Goal: Task Accomplishment & Management: Use online tool/utility

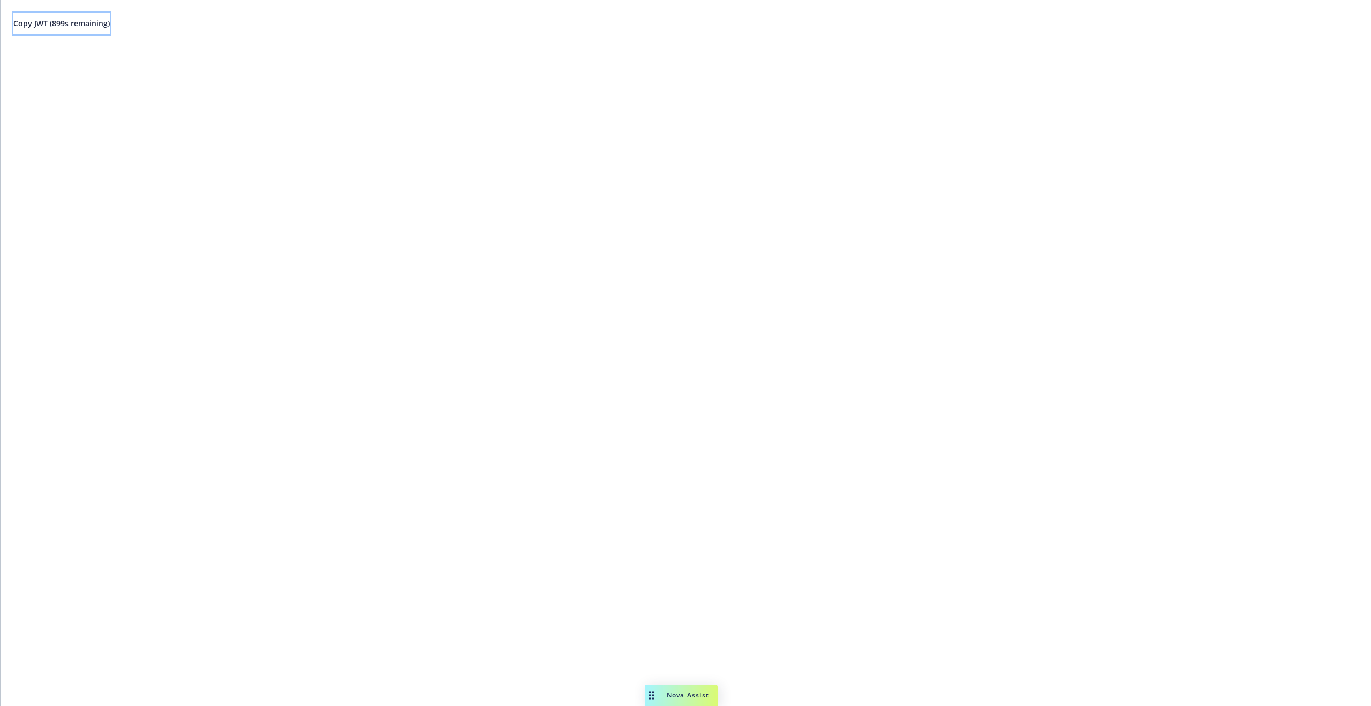
click at [78, 26] on span "Copy JWT ( 899 s remaining)" at bounding box center [61, 23] width 96 height 10
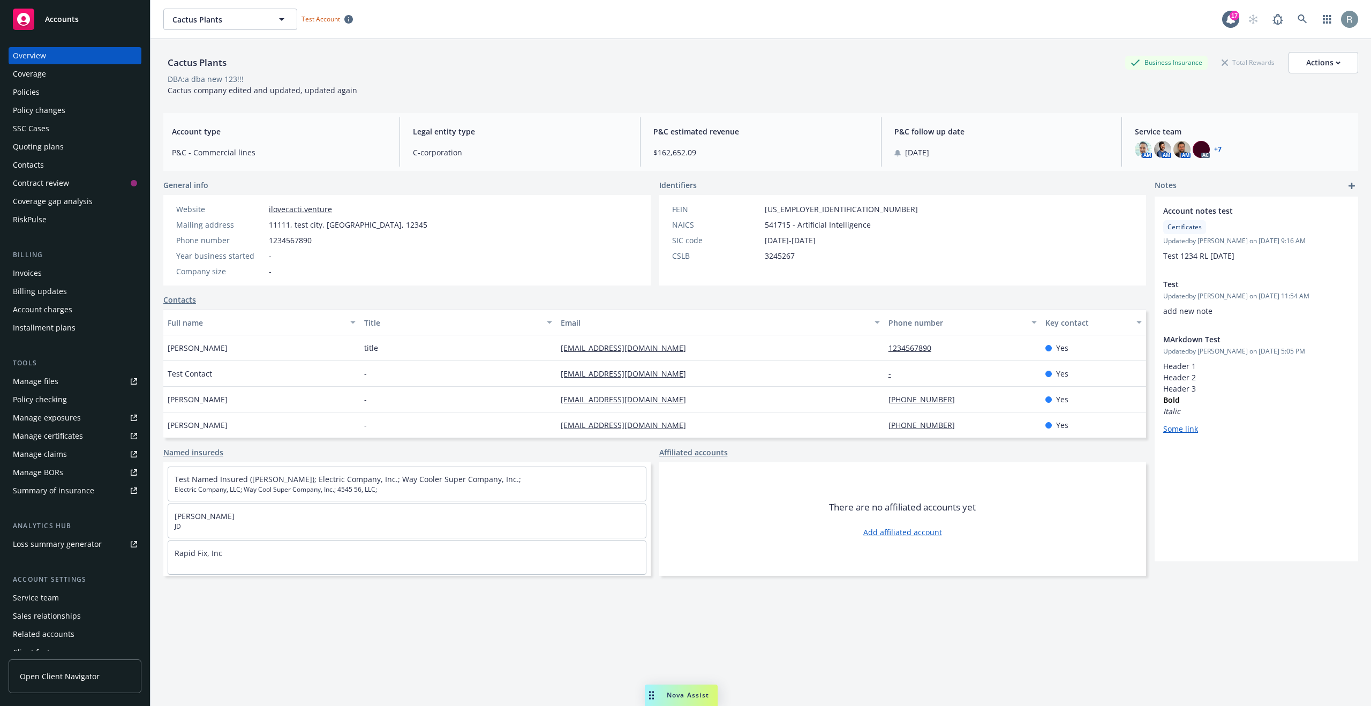
click at [72, 395] on div "Policy checking" at bounding box center [75, 399] width 124 height 17
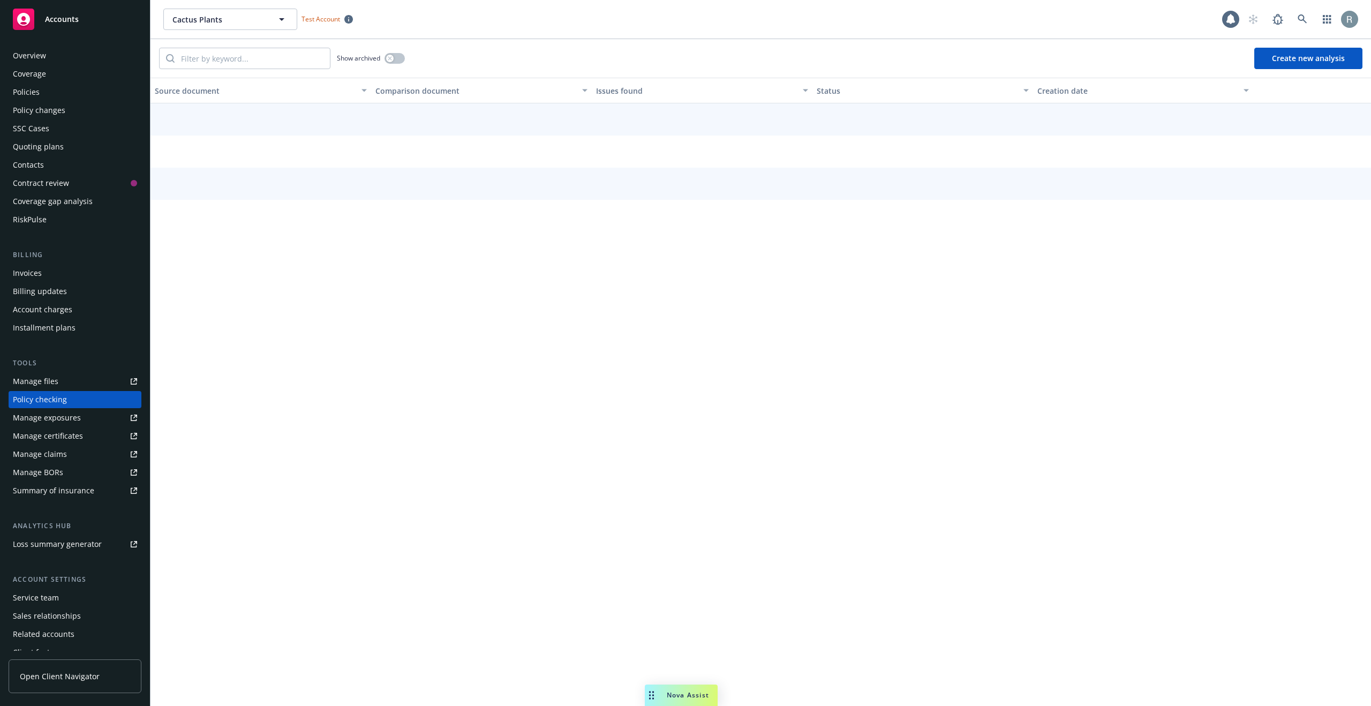
scroll to position [28, 0]
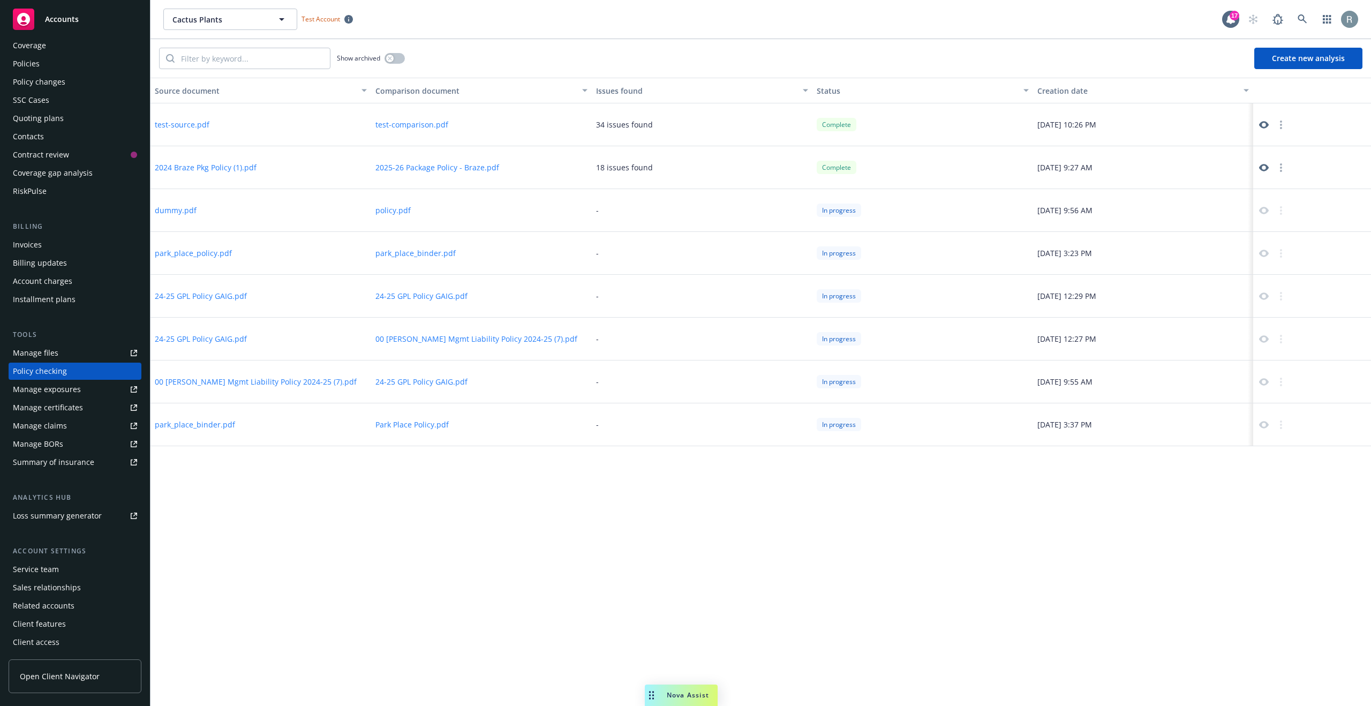
click at [1298, 55] on button "Create new analysis" at bounding box center [1308, 58] width 108 height 21
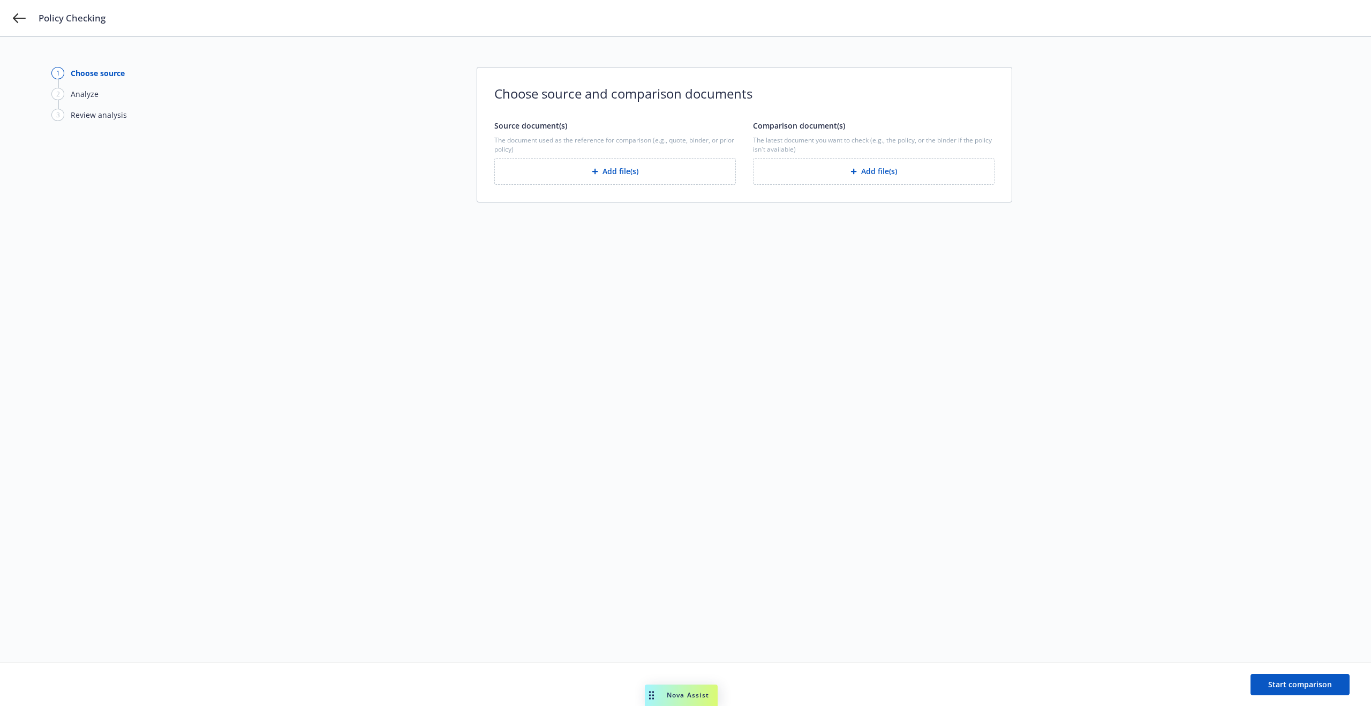
click at [610, 174] on button "Add file(s)" at bounding box center [615, 171] width 242 height 27
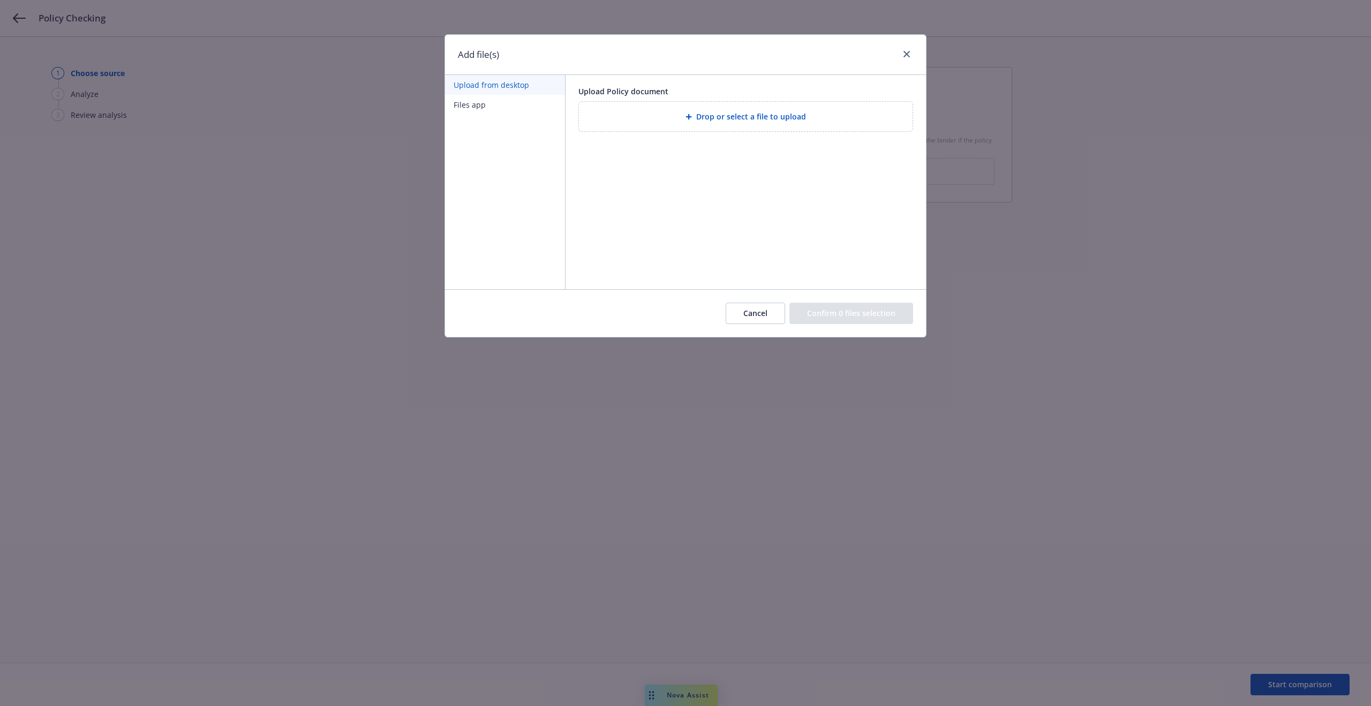
click at [691, 121] on div "Drop or select a file to upload" at bounding box center [745, 116] width 316 height 12
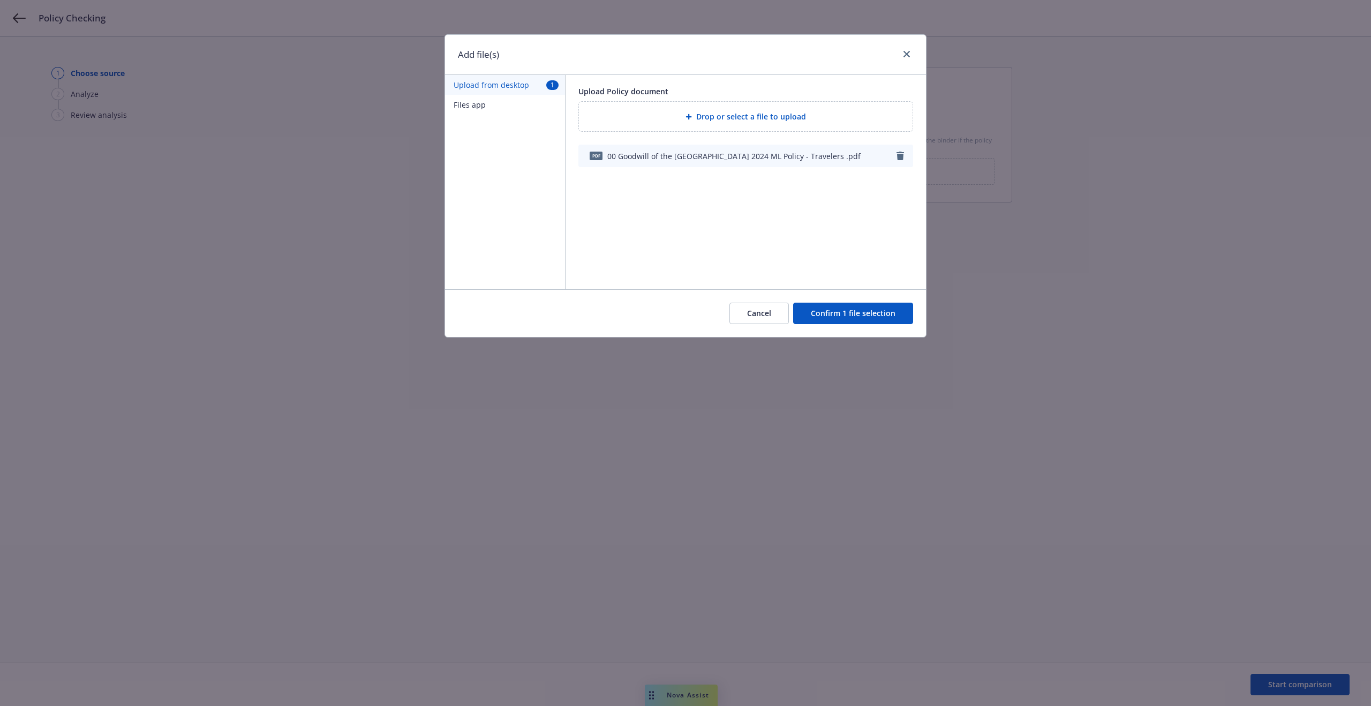
click at [876, 319] on button "Confirm 1 file selection" at bounding box center [853, 313] width 120 height 21
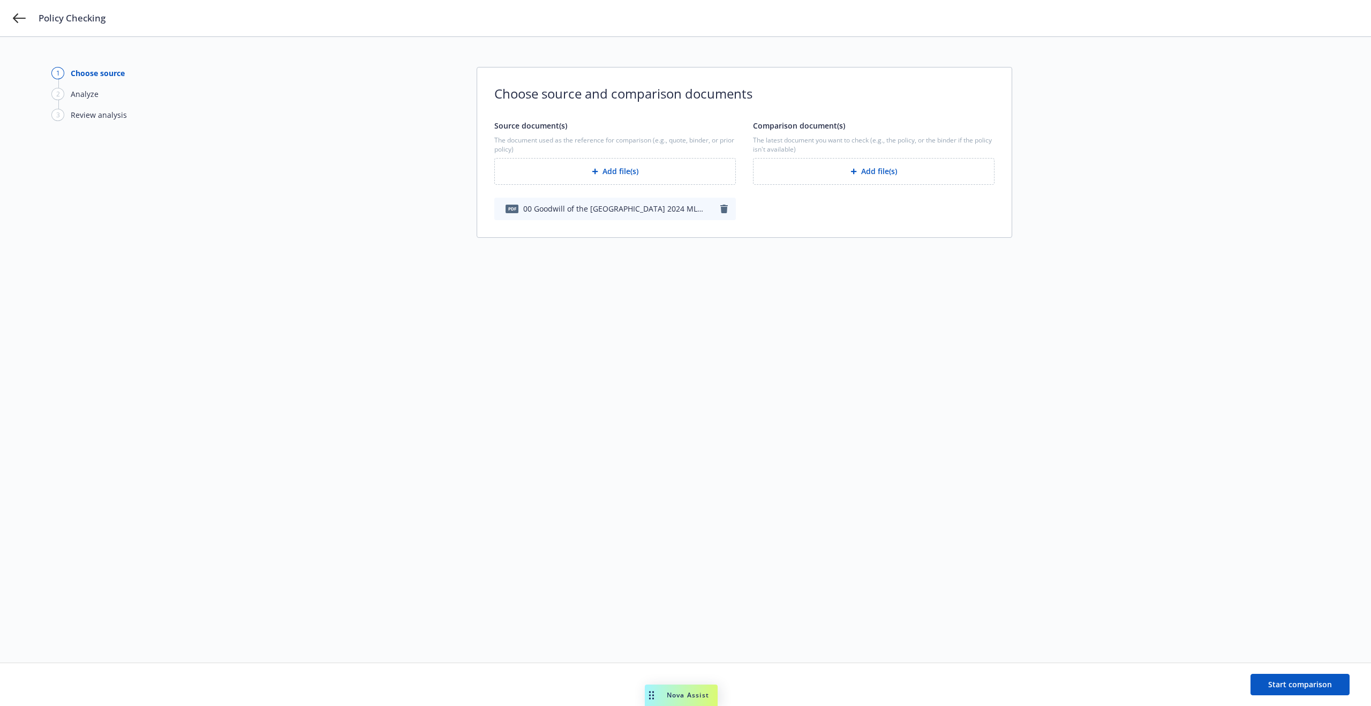
click at [874, 173] on button "Add file(s)" at bounding box center [874, 171] width 242 height 27
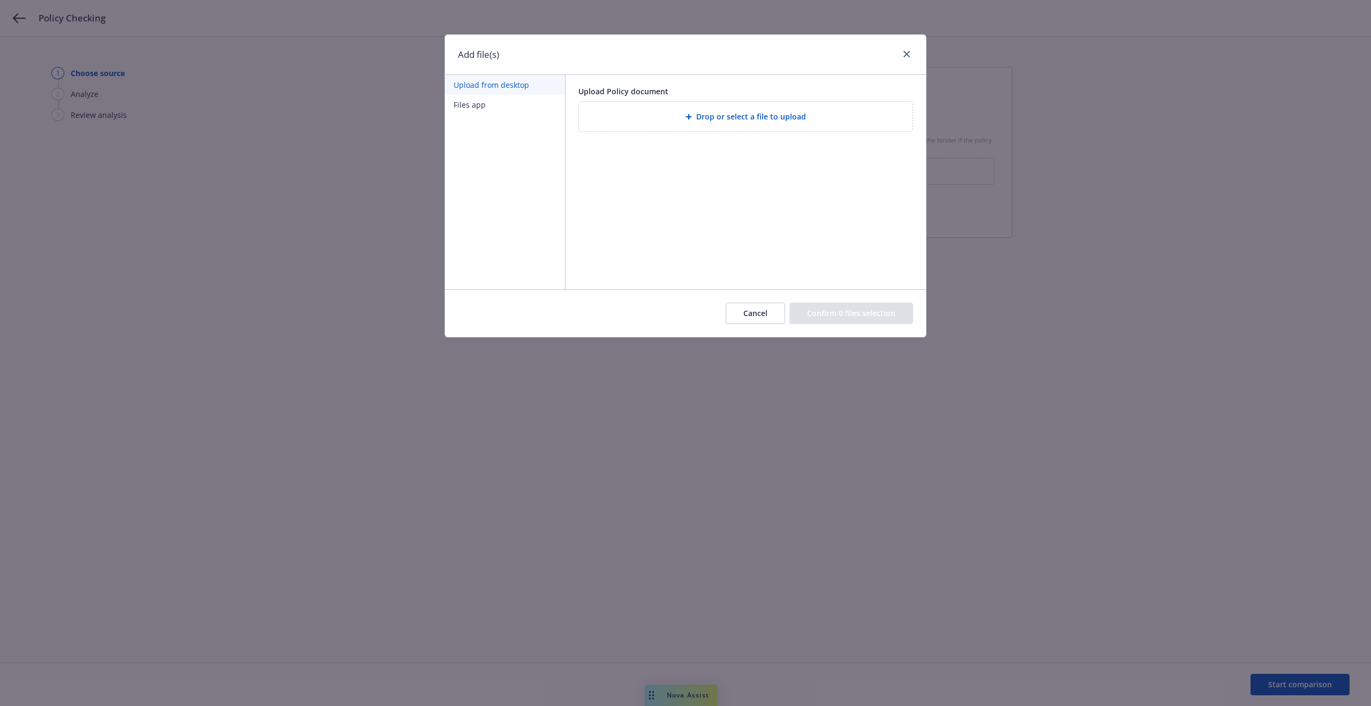
click at [746, 113] on span "Drop or select a file to upload" at bounding box center [751, 116] width 110 height 11
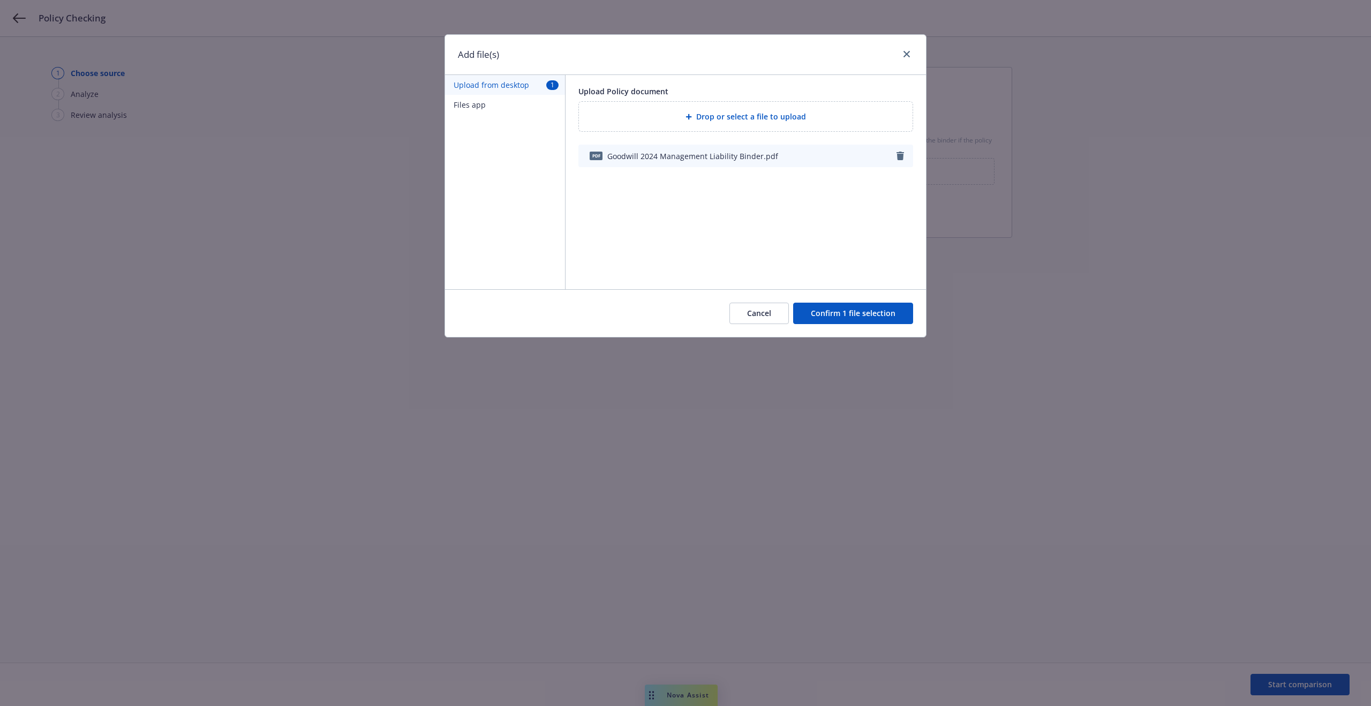
click at [853, 305] on button "Confirm 1 file selection" at bounding box center [853, 313] width 120 height 21
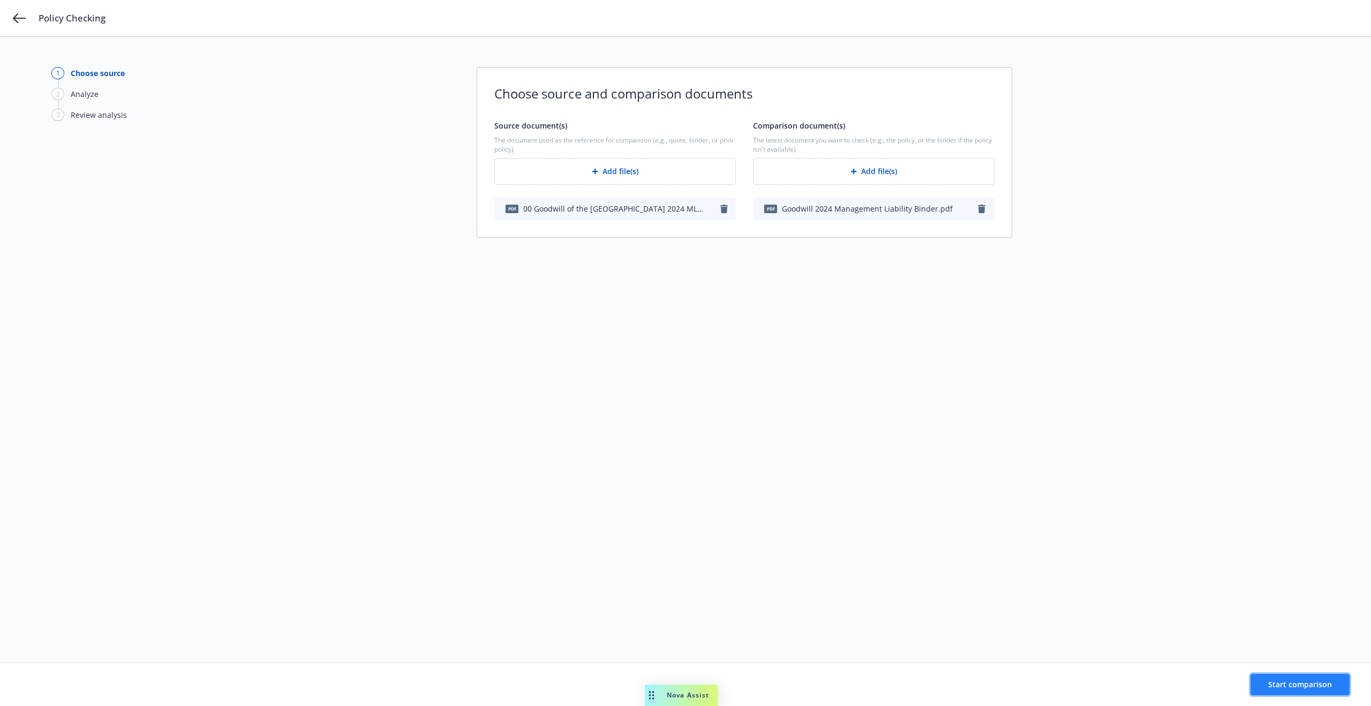
click at [1269, 681] on button "Start comparison" at bounding box center [1299, 684] width 99 height 21
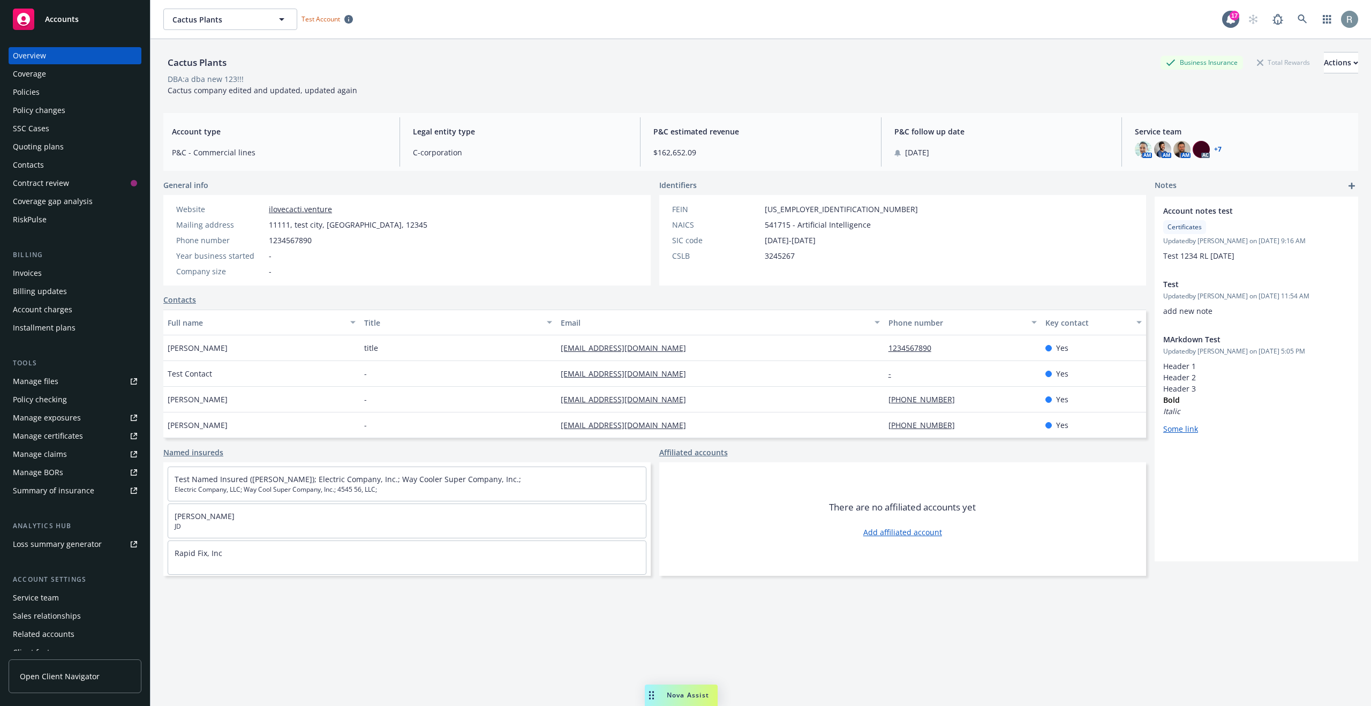
click at [35, 404] on div "Policy checking" at bounding box center [40, 399] width 54 height 17
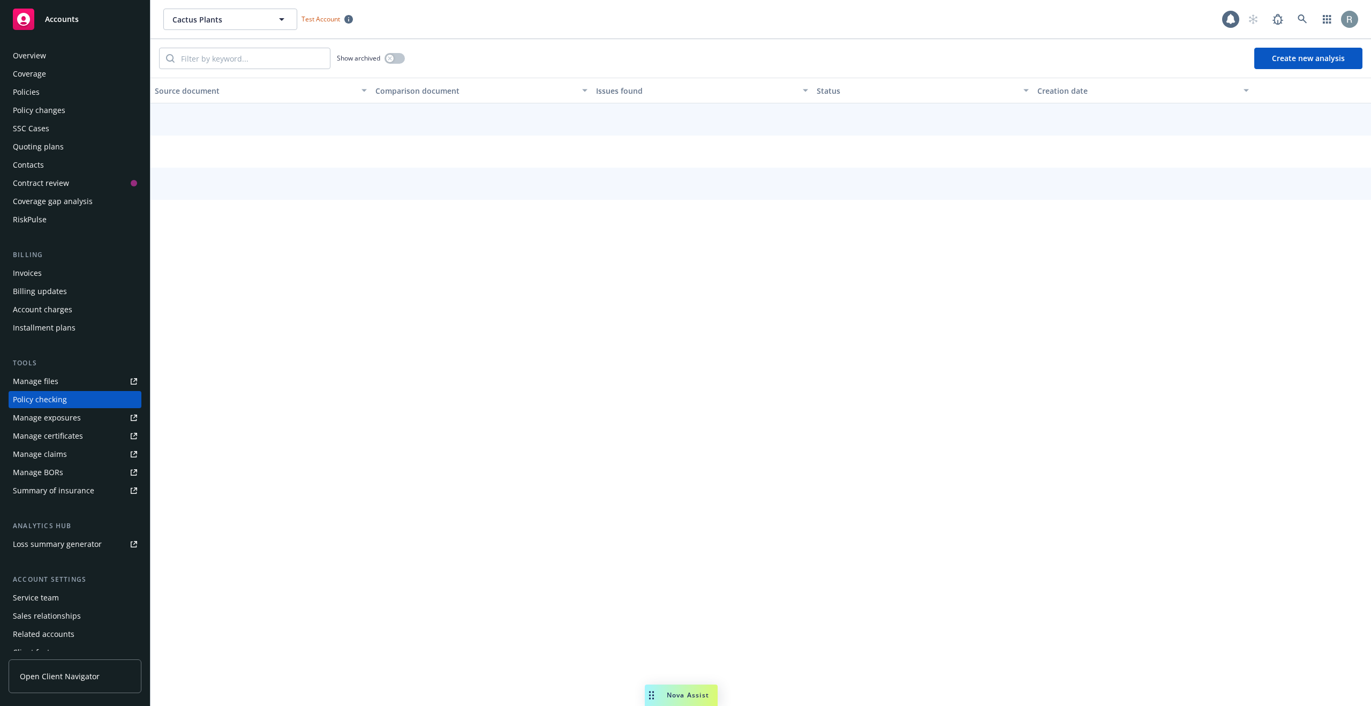
scroll to position [28, 0]
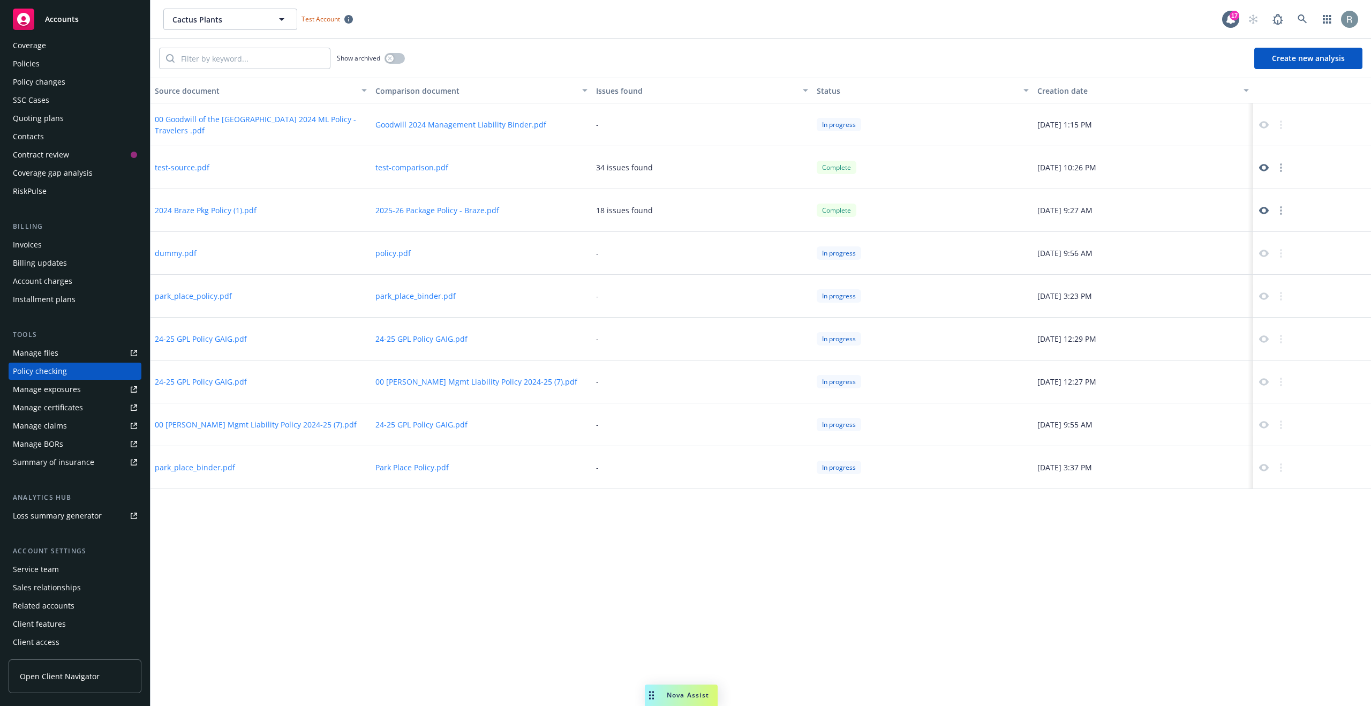
click at [1265, 171] on icon at bounding box center [1264, 168] width 10 height 10
click at [932, 48] on div "Show archived Create new analysis" at bounding box center [760, 58] width 1220 height 39
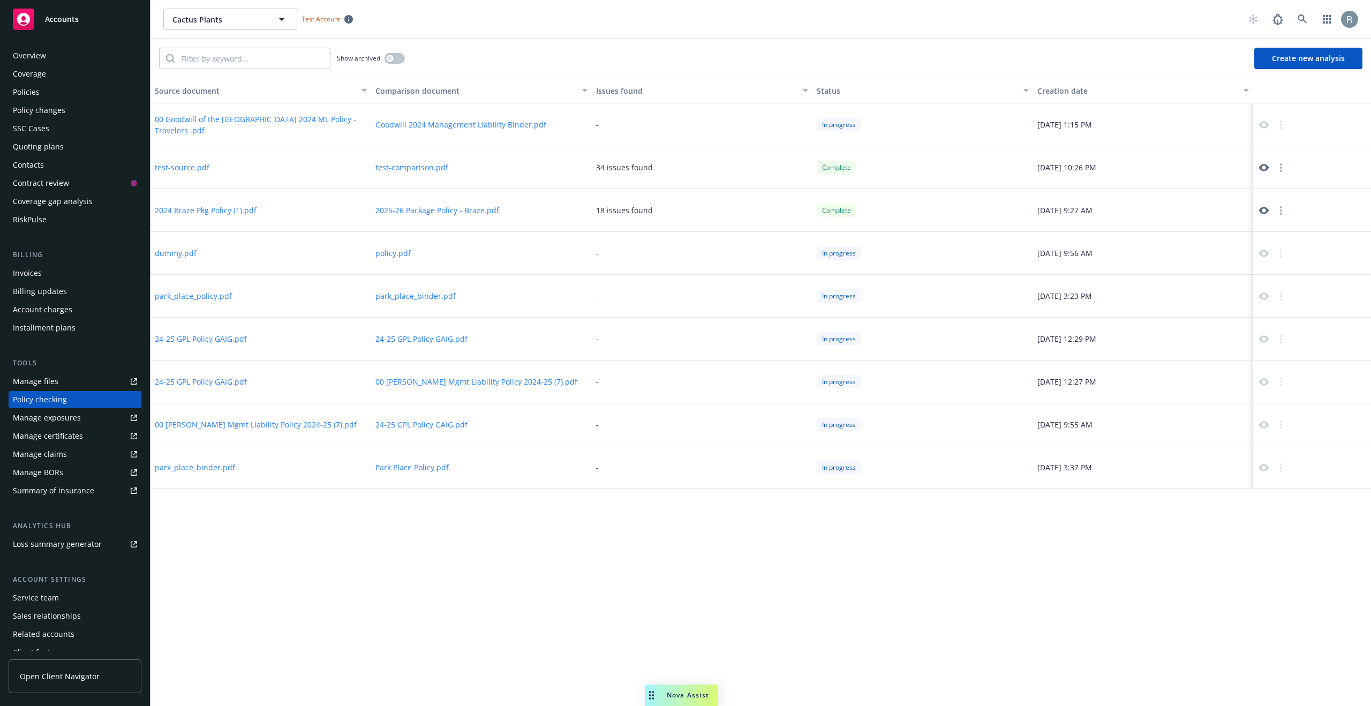
scroll to position [28, 0]
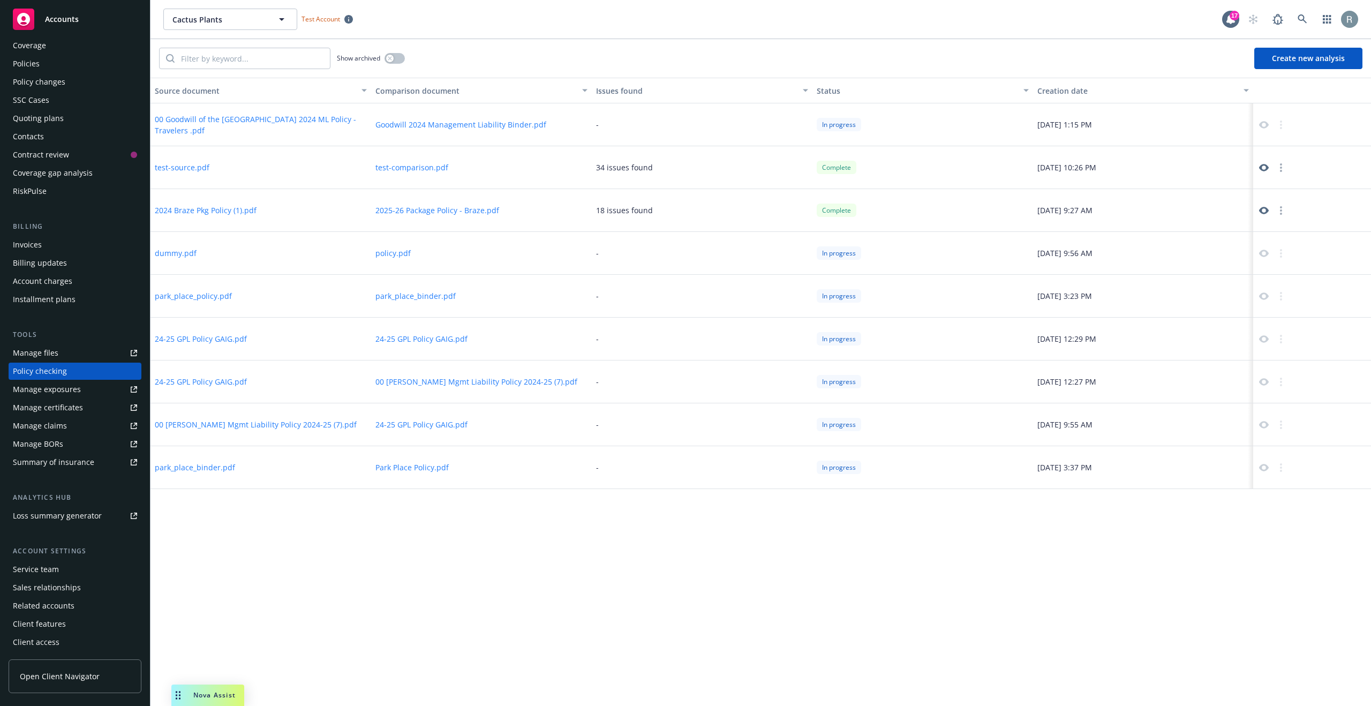
drag, startPoint x: 653, startPoint y: 695, endPoint x: 180, endPoint y: 666, distance: 474.3
click at [180, 666] on body "Accounts Overview Coverage Policies Policy changes SSC Cases Quoting plans Cont…" at bounding box center [685, 353] width 1371 height 706
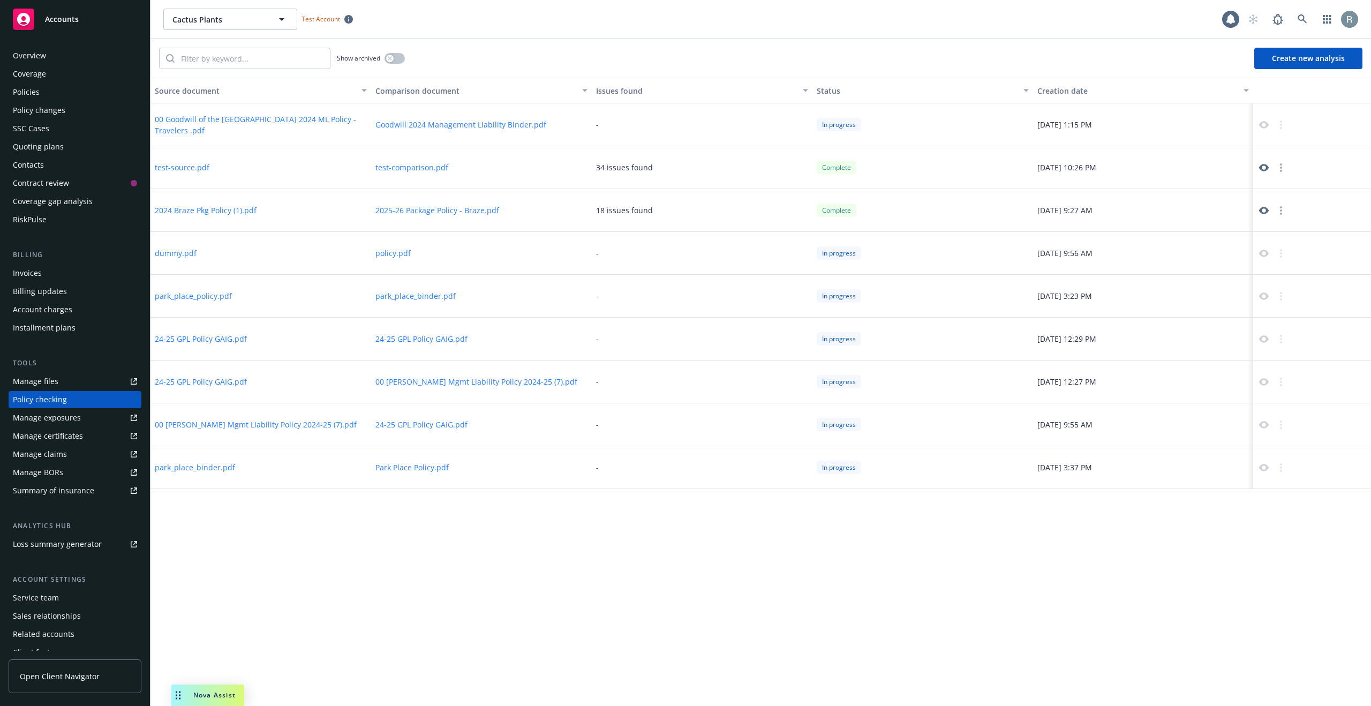
scroll to position [28, 0]
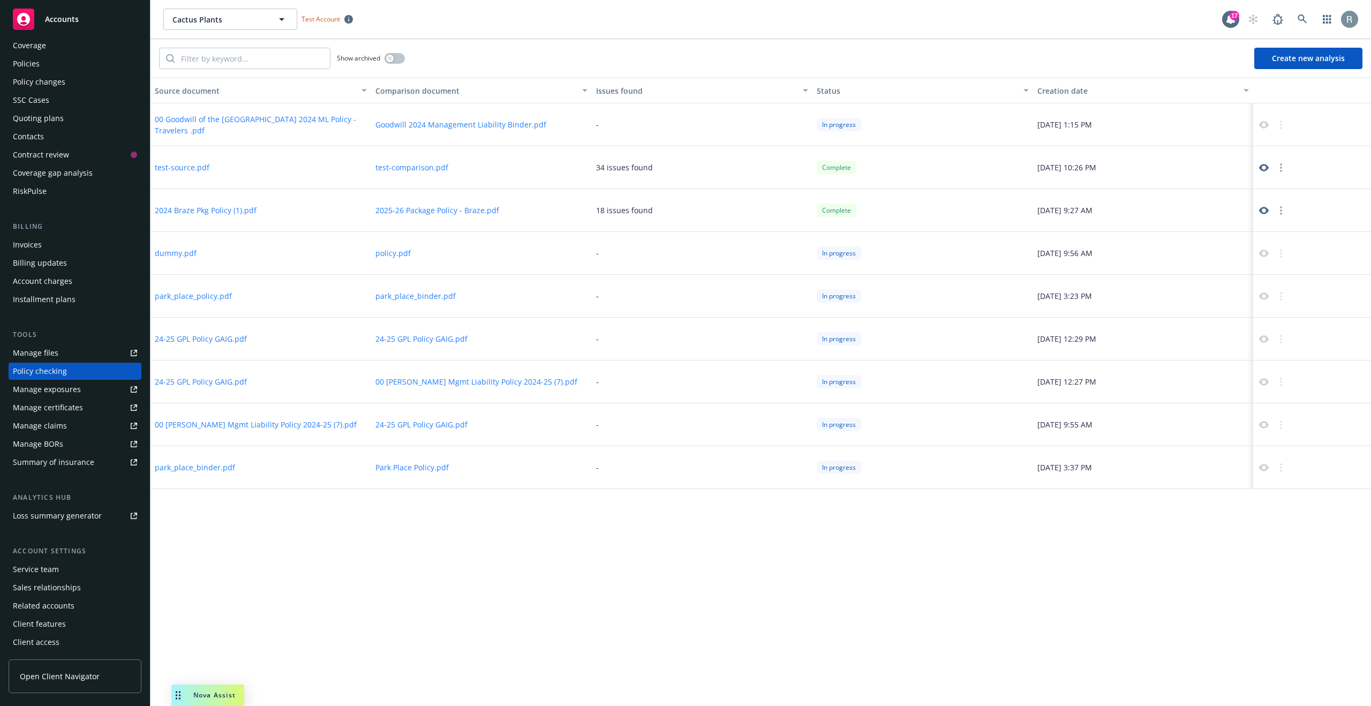
click at [1260, 169] on icon at bounding box center [1264, 168] width 10 height 10
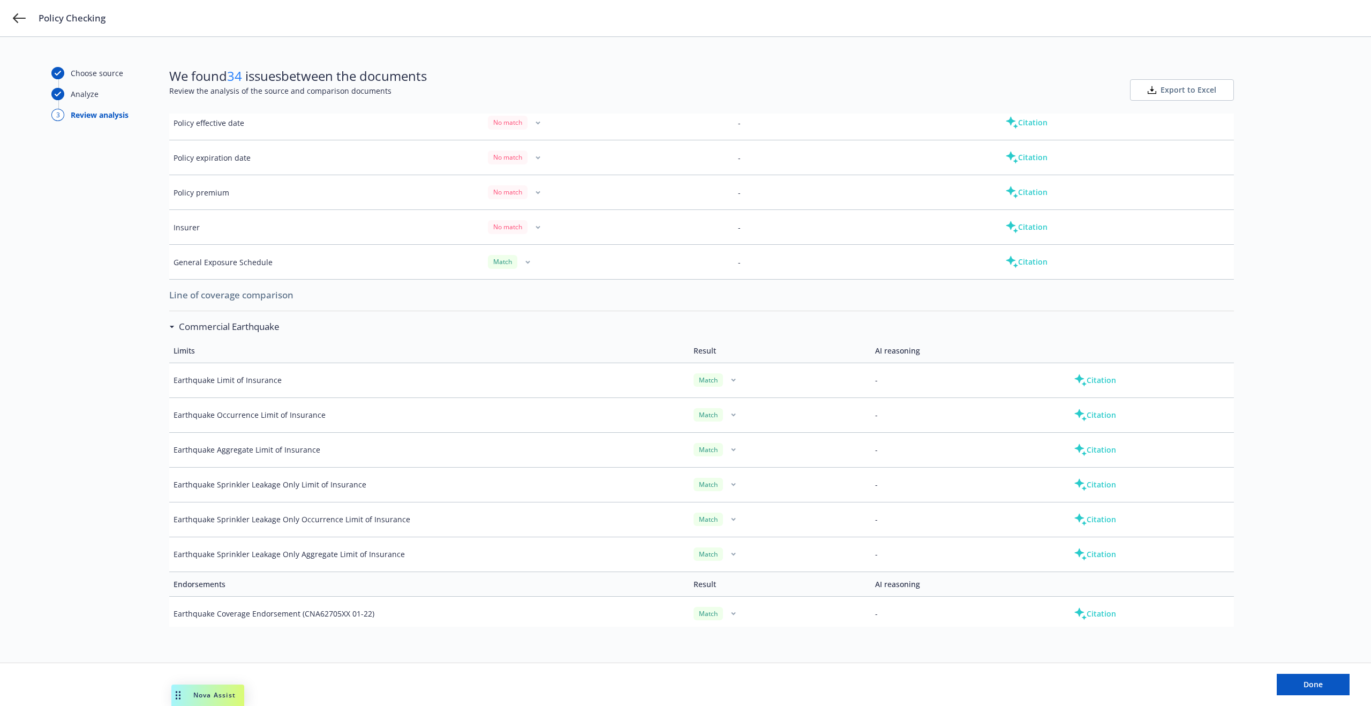
scroll to position [242, 0]
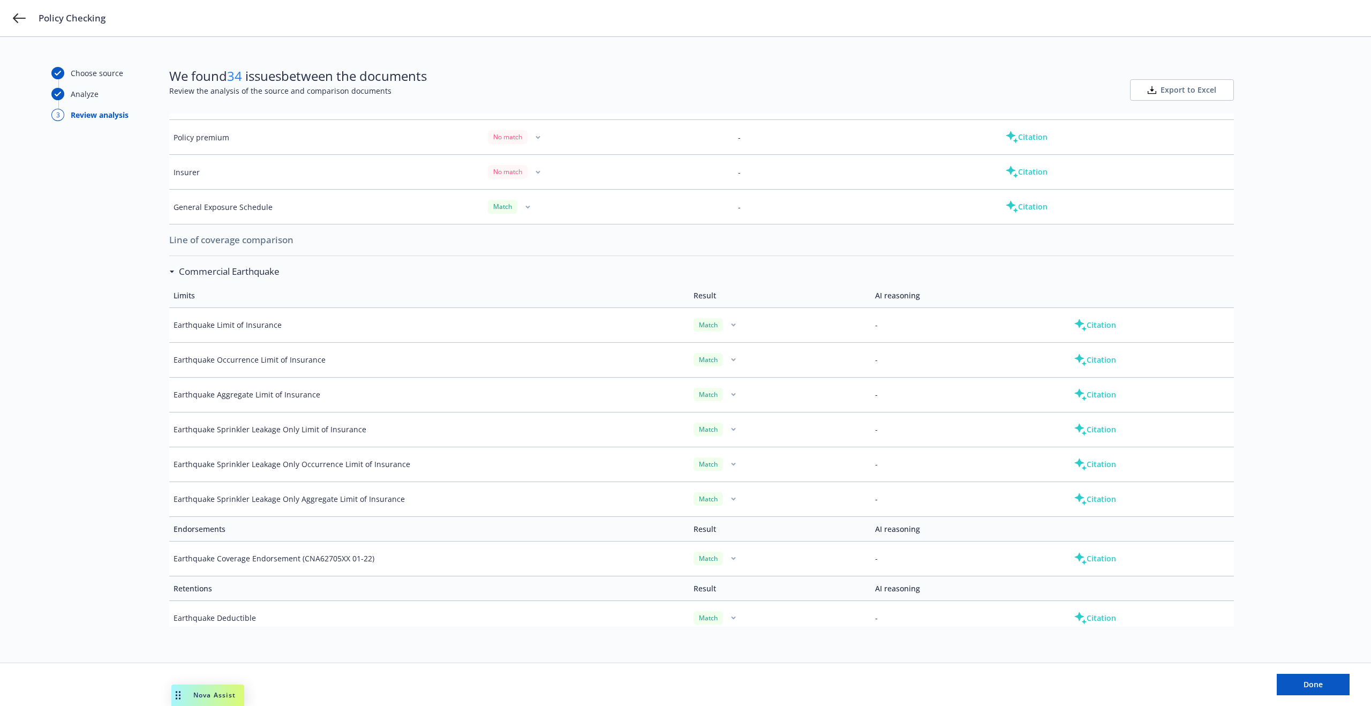
click at [657, 340] on td "Earthquake Limit of Insurance" at bounding box center [429, 324] width 520 height 35
click at [729, 296] on td "Result" at bounding box center [780, 295] width 182 height 25
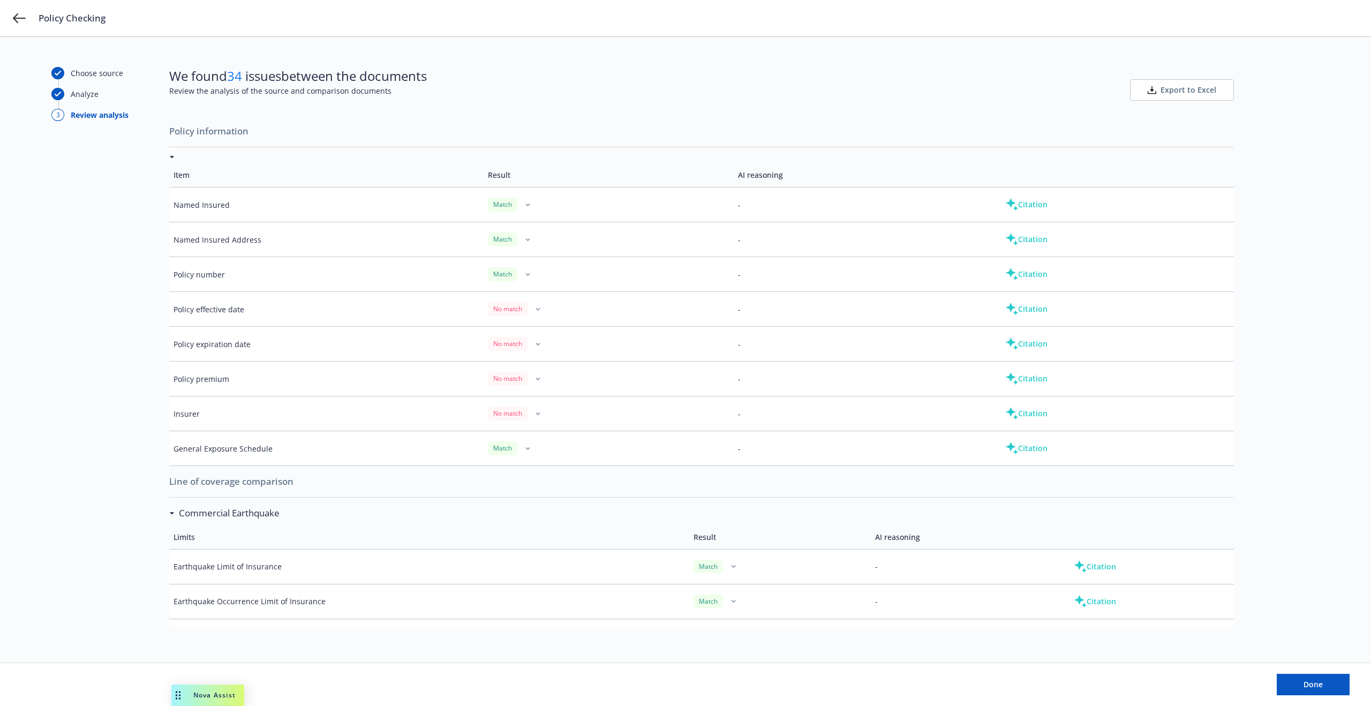
scroll to position [184, 0]
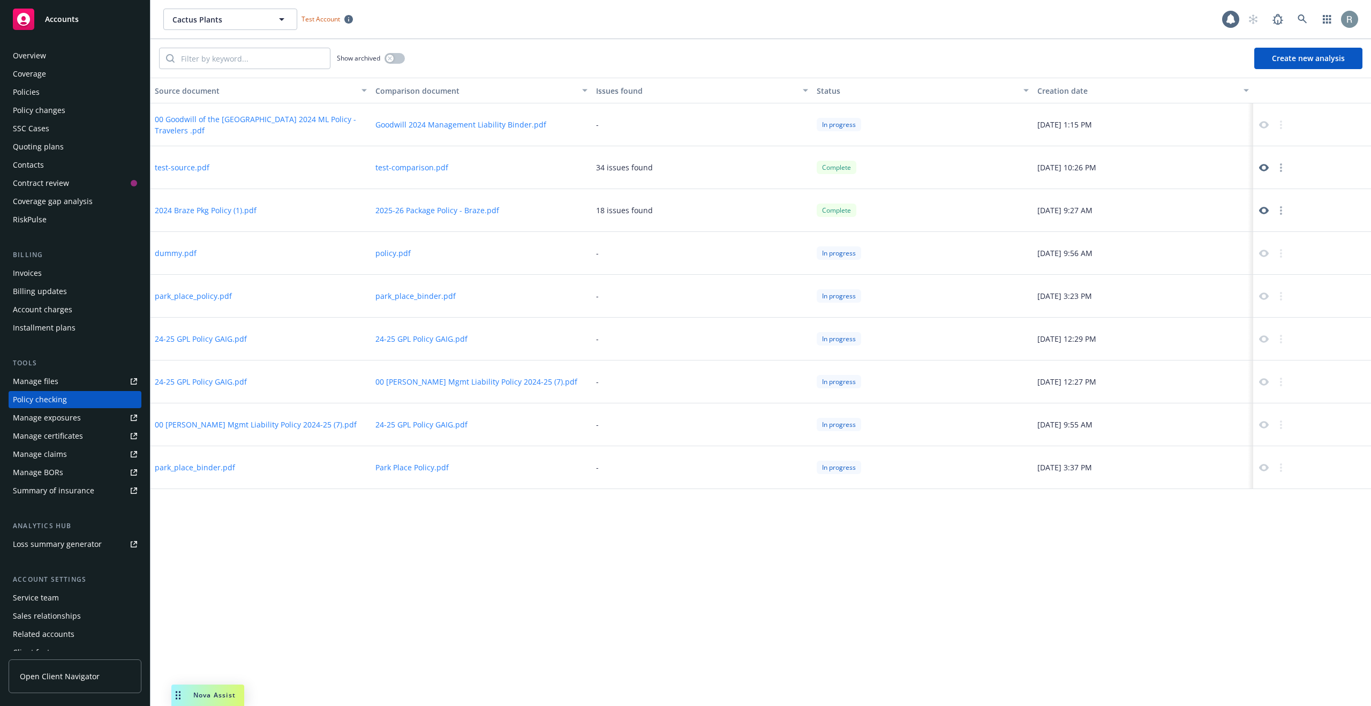
scroll to position [28, 0]
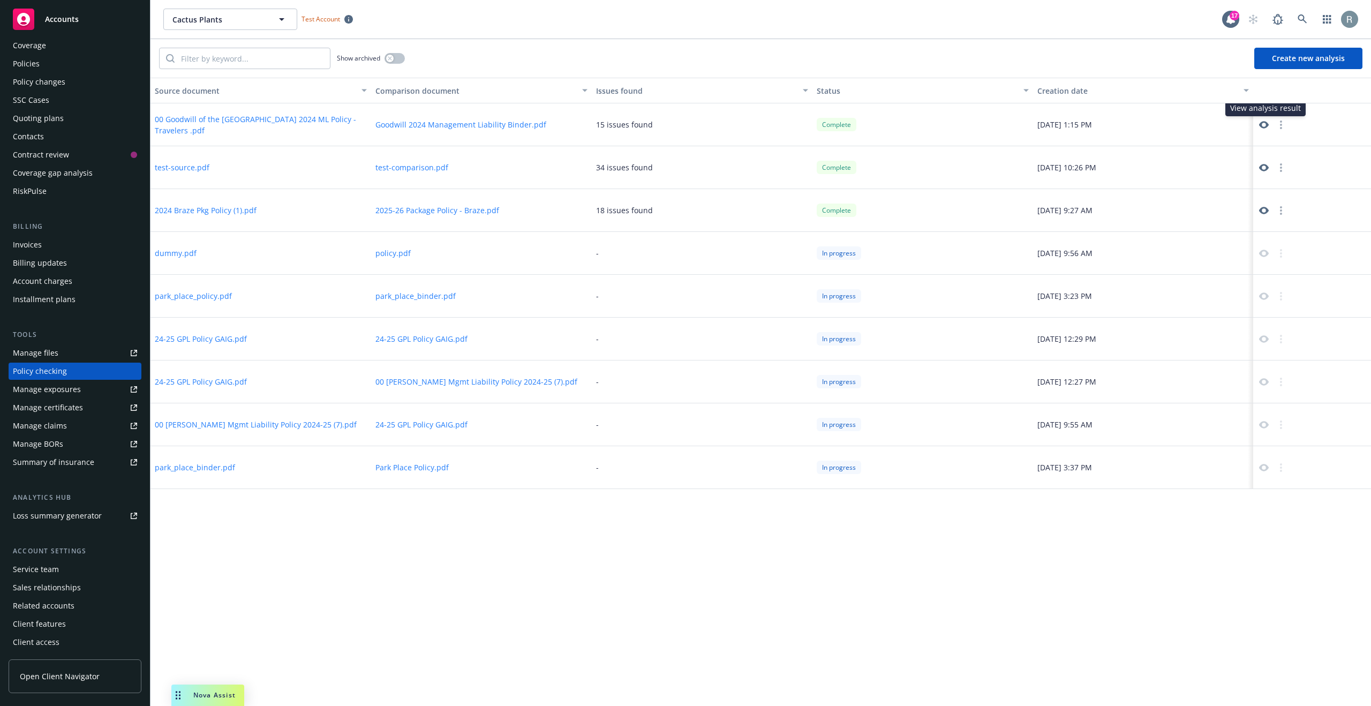
click at [1264, 125] on icon at bounding box center [1264, 125] width 10 height 10
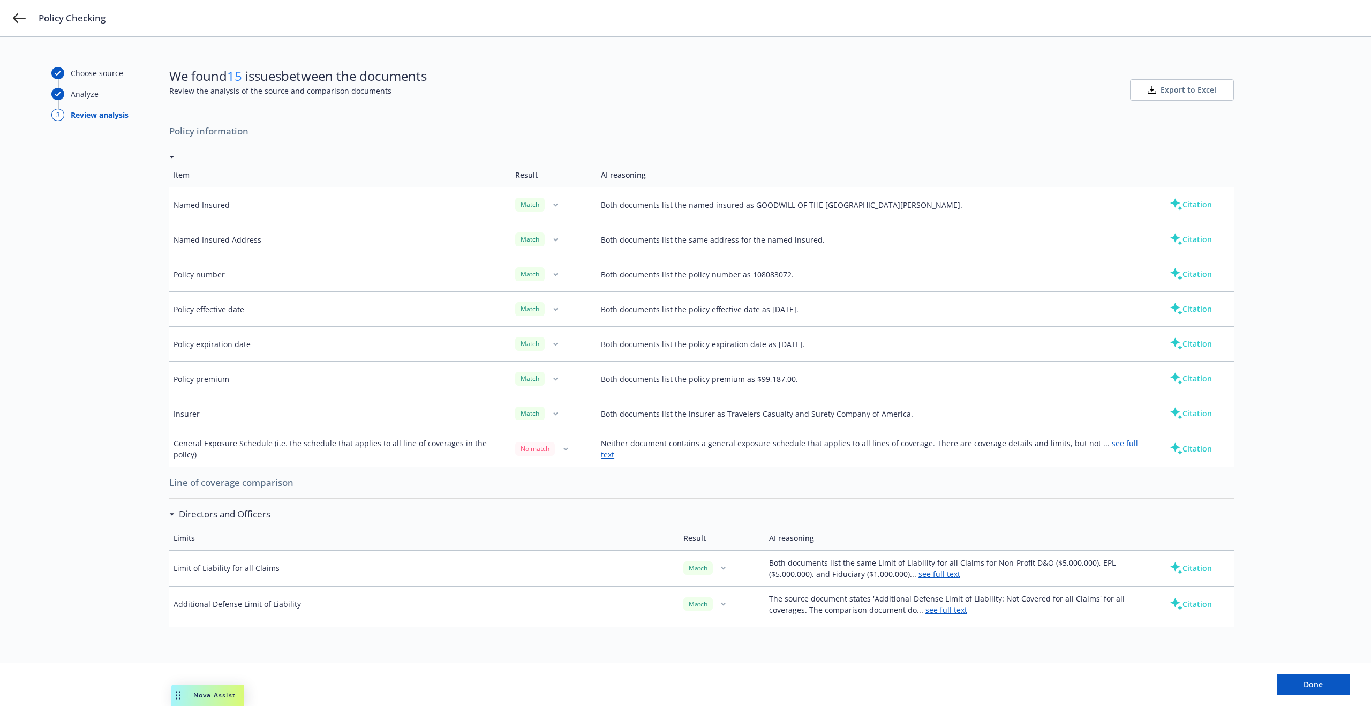
click at [997, 147] on hr at bounding box center [701, 147] width 1065 height 1
click at [1188, 345] on button "Citation" at bounding box center [1190, 343] width 77 height 21
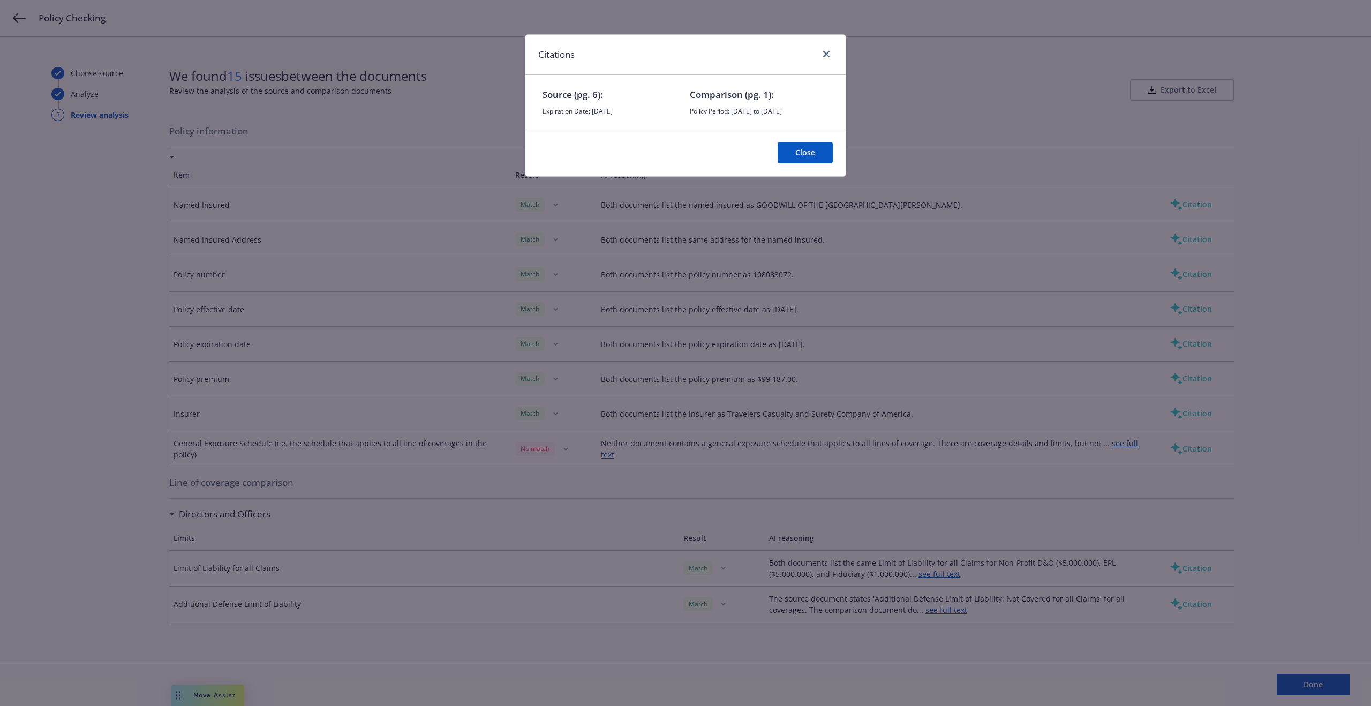
click at [812, 147] on button "Close" at bounding box center [805, 152] width 55 height 21
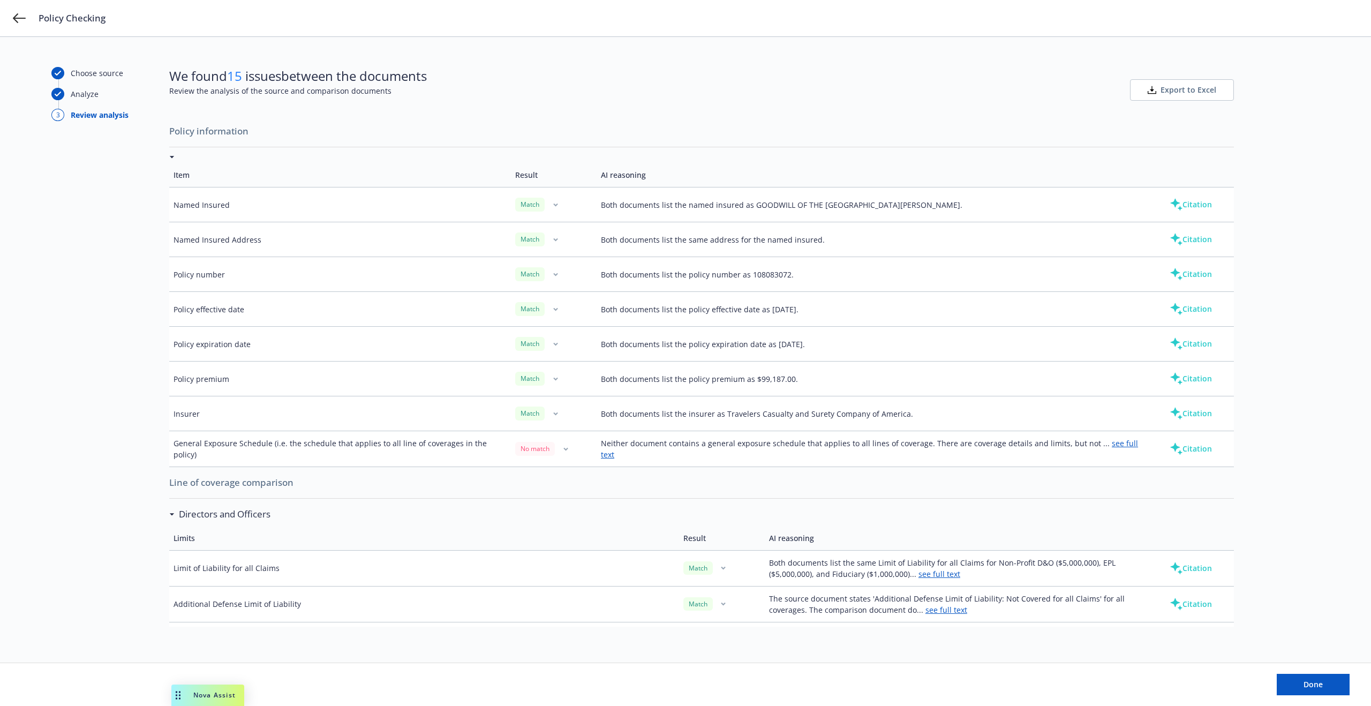
click at [1200, 447] on button "Citation" at bounding box center [1190, 448] width 77 height 21
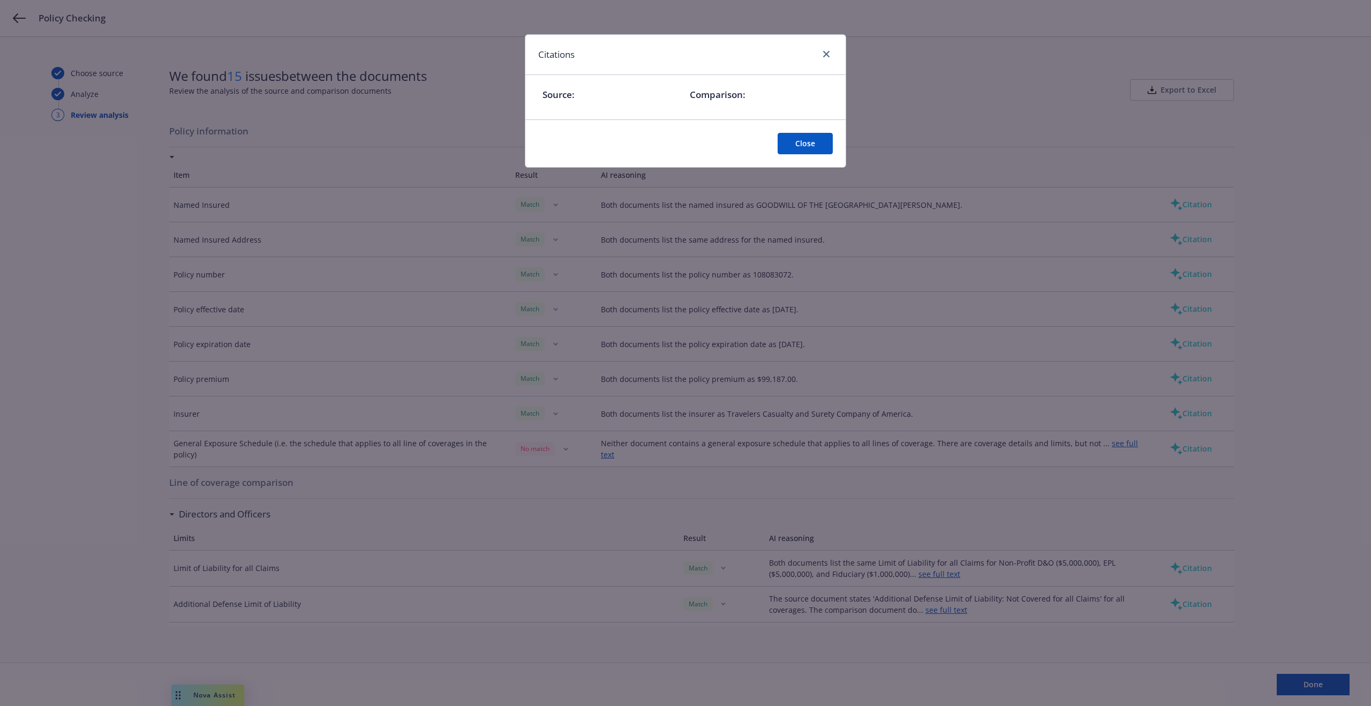
click at [793, 138] on button "Close" at bounding box center [805, 143] width 55 height 21
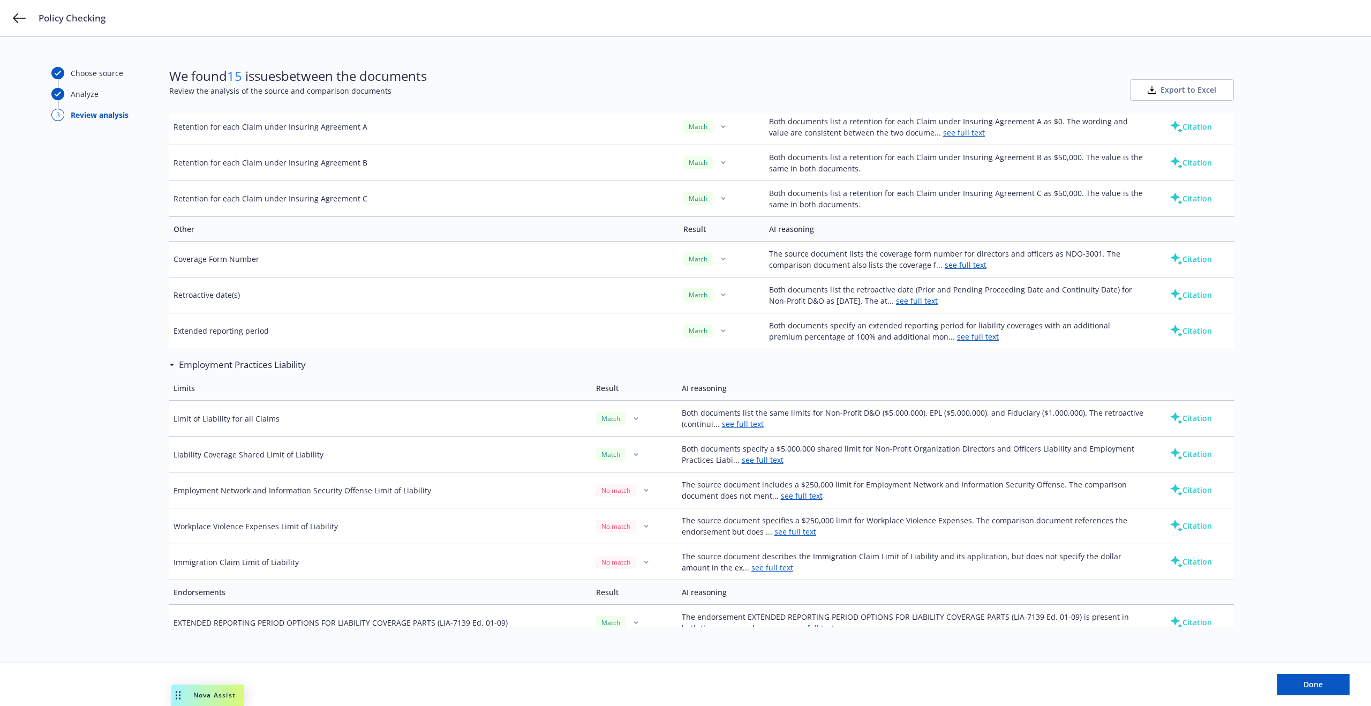
scroll to position [1713, 0]
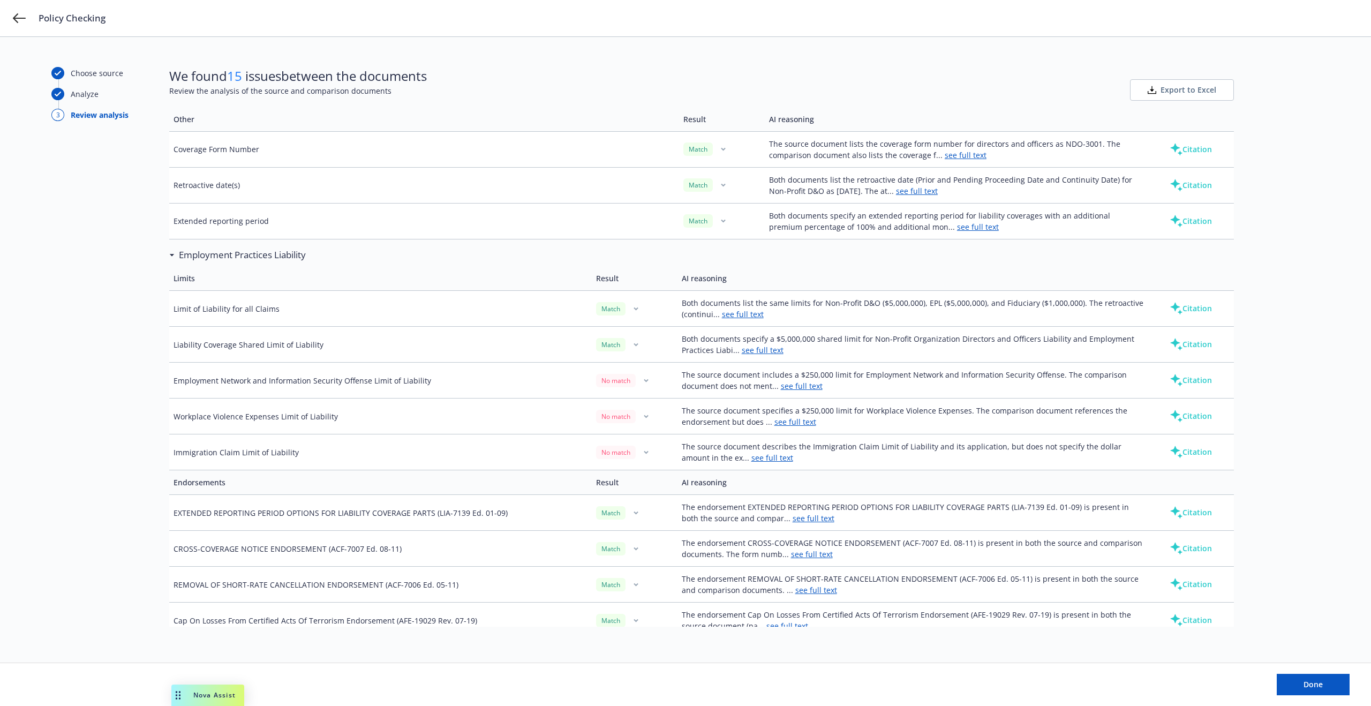
click at [1182, 382] on button "Citation" at bounding box center [1190, 379] width 77 height 21
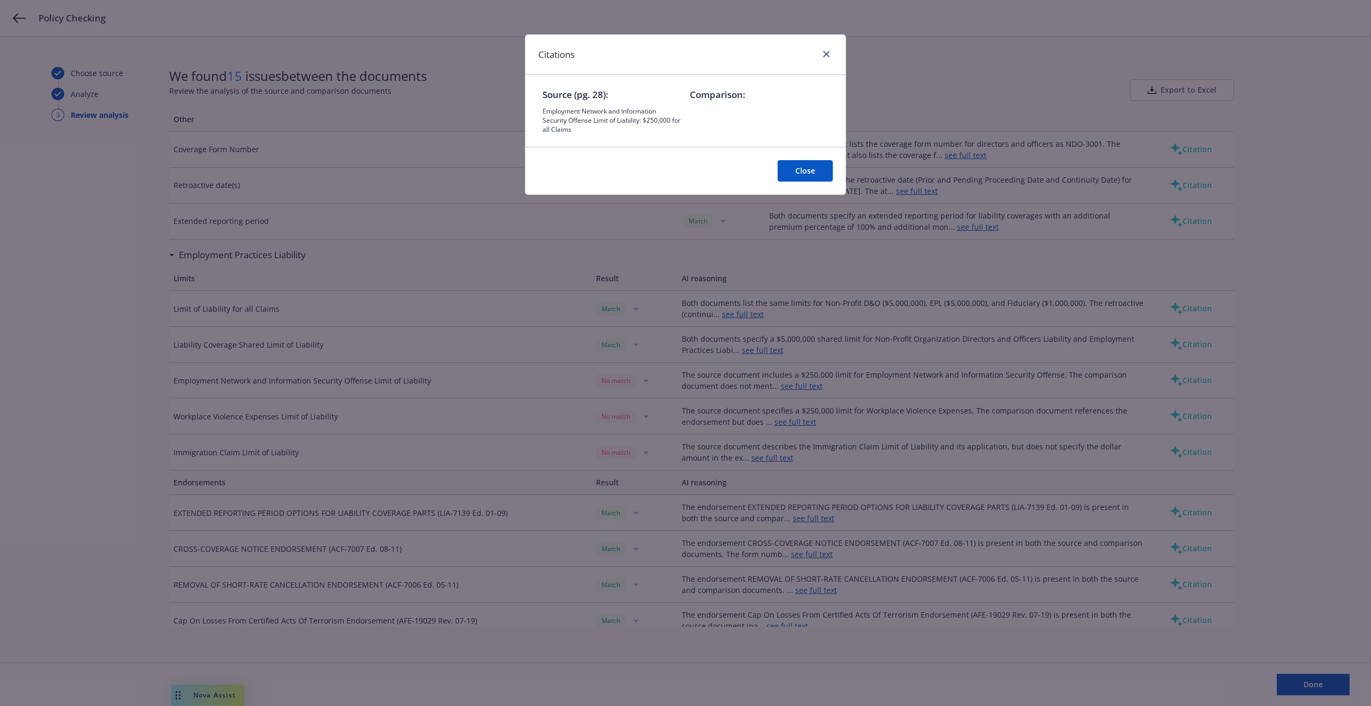
click at [819, 162] on button "Close" at bounding box center [805, 170] width 55 height 21
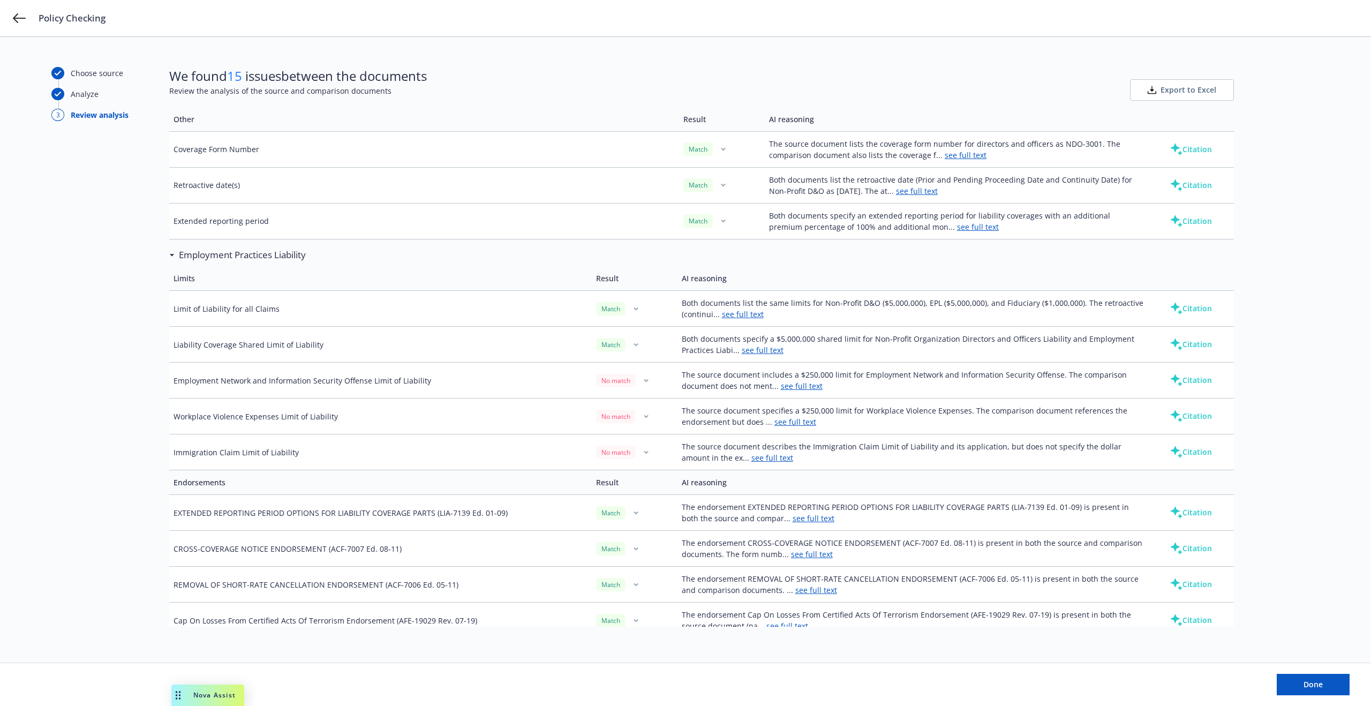
click at [792, 386] on link "see full text" at bounding box center [802, 386] width 42 height 10
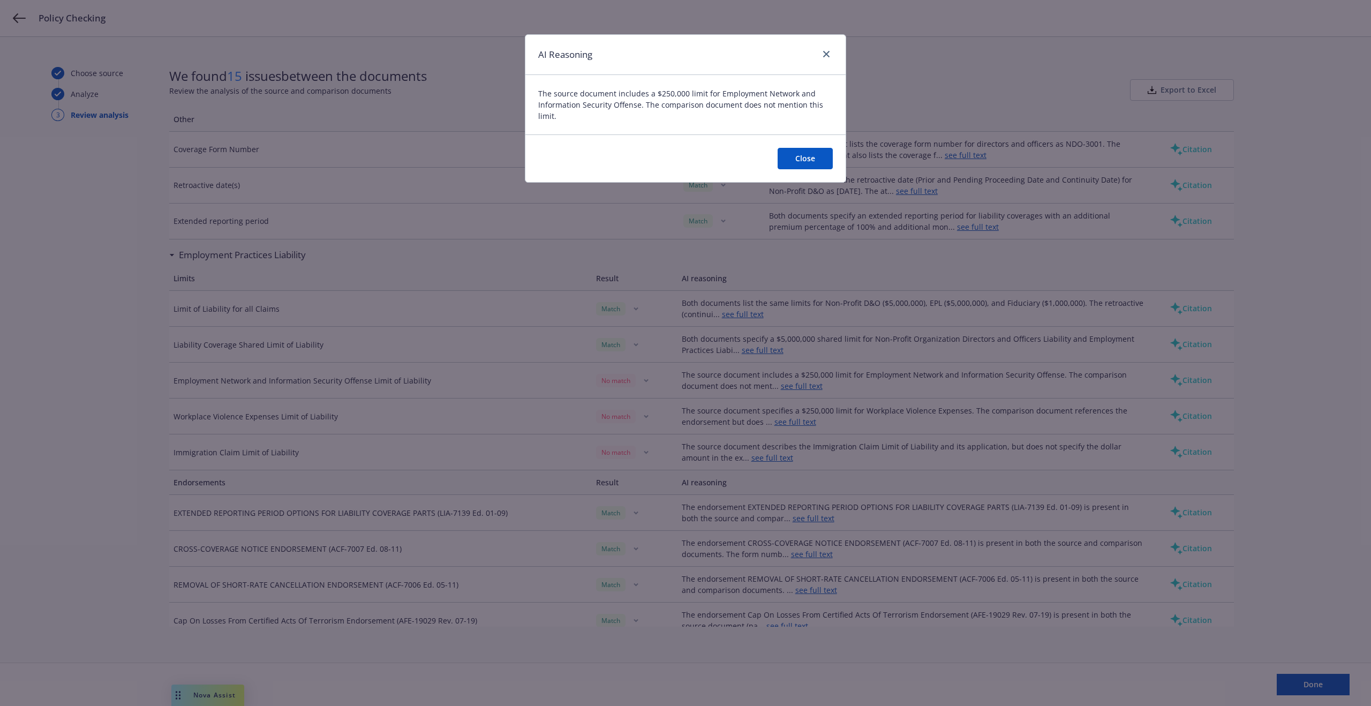
click at [813, 170] on div "Close" at bounding box center [685, 158] width 320 height 48
click at [817, 166] on button "Close" at bounding box center [805, 158] width 55 height 21
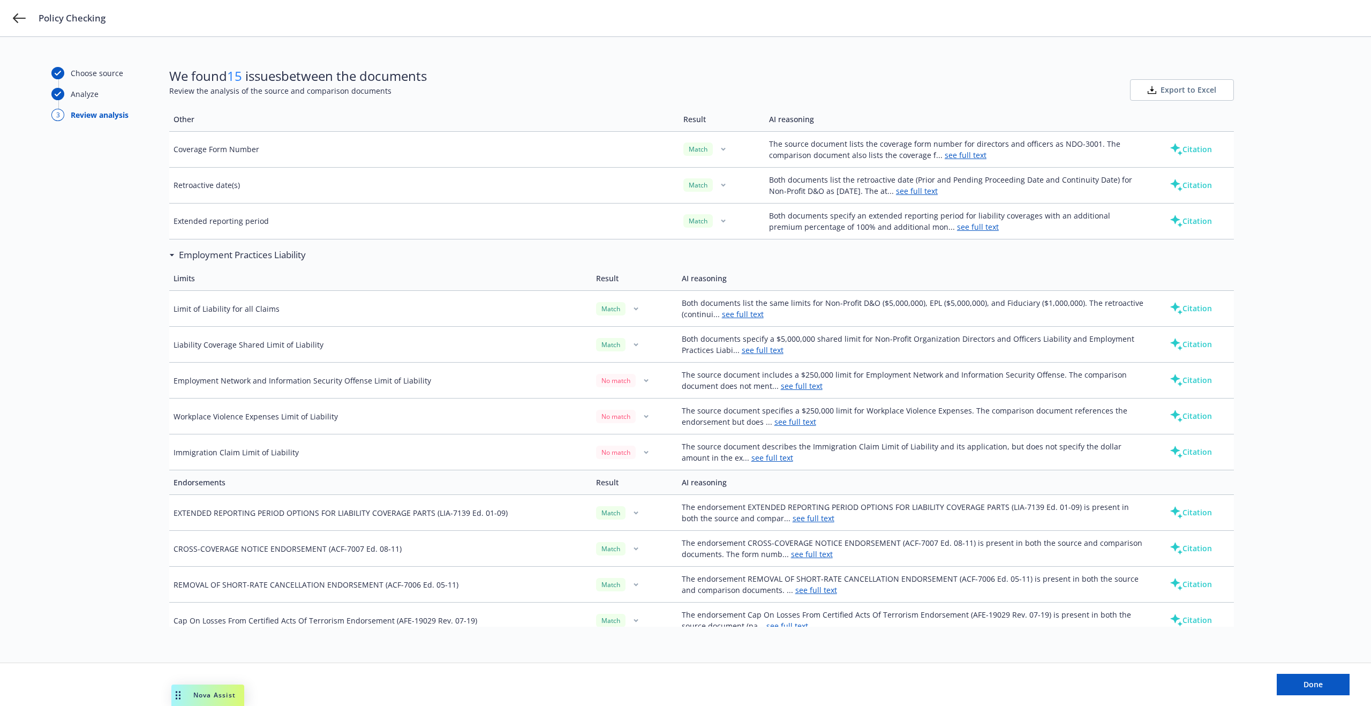
click at [1173, 374] on icon at bounding box center [1176, 380] width 13 height 13
